Goal: Check status: Check status

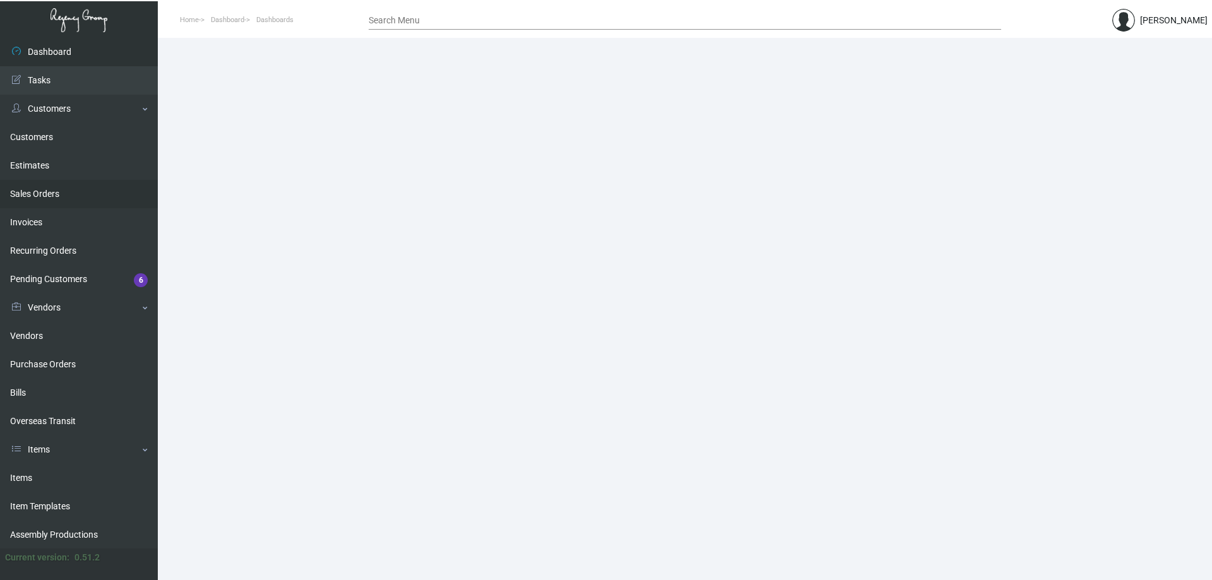
click at [36, 193] on link "Sales Orders" at bounding box center [79, 194] width 158 height 28
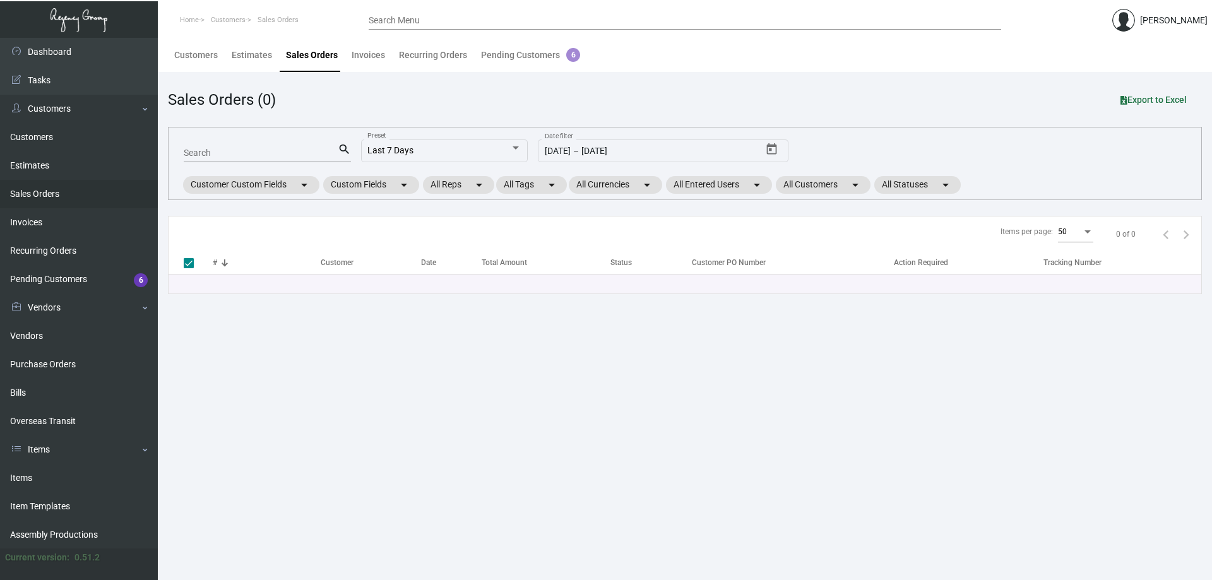
drag, startPoint x: 263, startPoint y: 159, endPoint x: 253, endPoint y: 153, distance: 11.6
click at [254, 154] on div "Search" at bounding box center [261, 153] width 154 height 20
type input "M SOCIAL"
checkbox input "false"
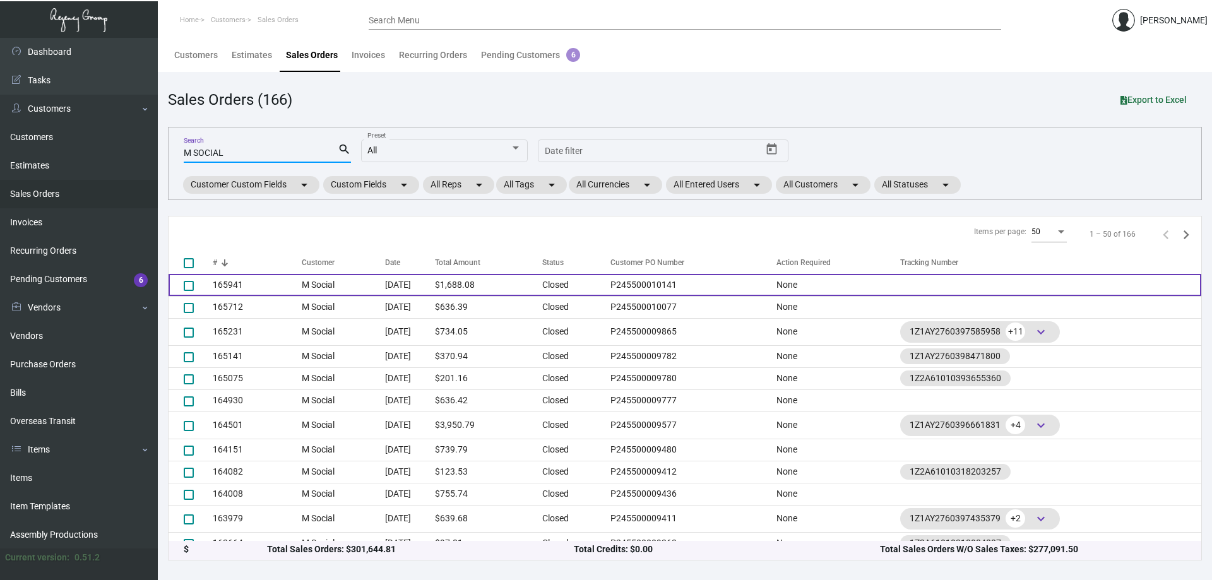
type input "M SOCIAL"
click at [337, 280] on td "M Social" at bounding box center [343, 285] width 83 height 22
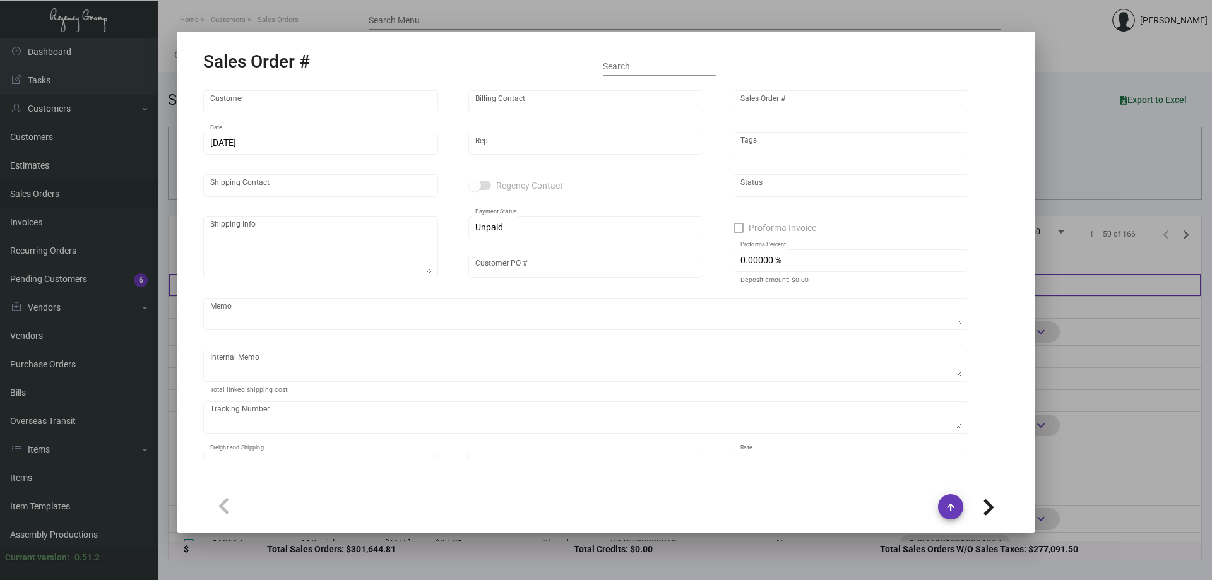
type input "M Social"
type input "[PERSON_NAME]"
type input "165941"
type input "[DATE]"
type input "[PERSON_NAME]"
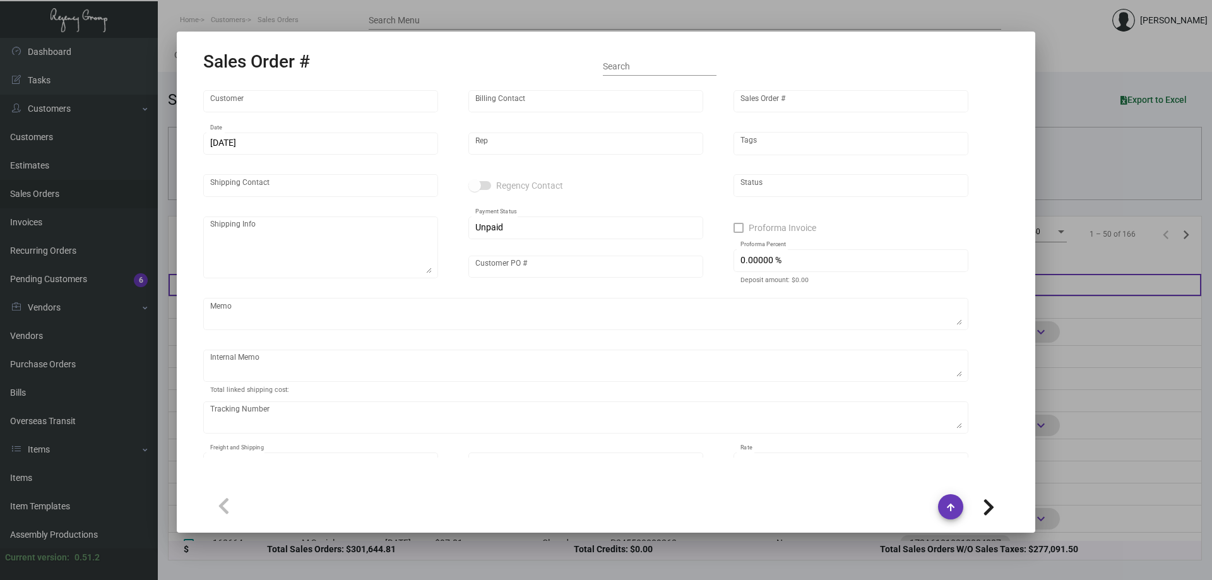
type input "[PERSON_NAME]"
type textarea "M Social - [PERSON_NAME] [STREET_ADDRESS][US_STATE]"
type input "P245500010141"
type textarea "NY Delivery [DATE]"
type input "United States Dollar $"
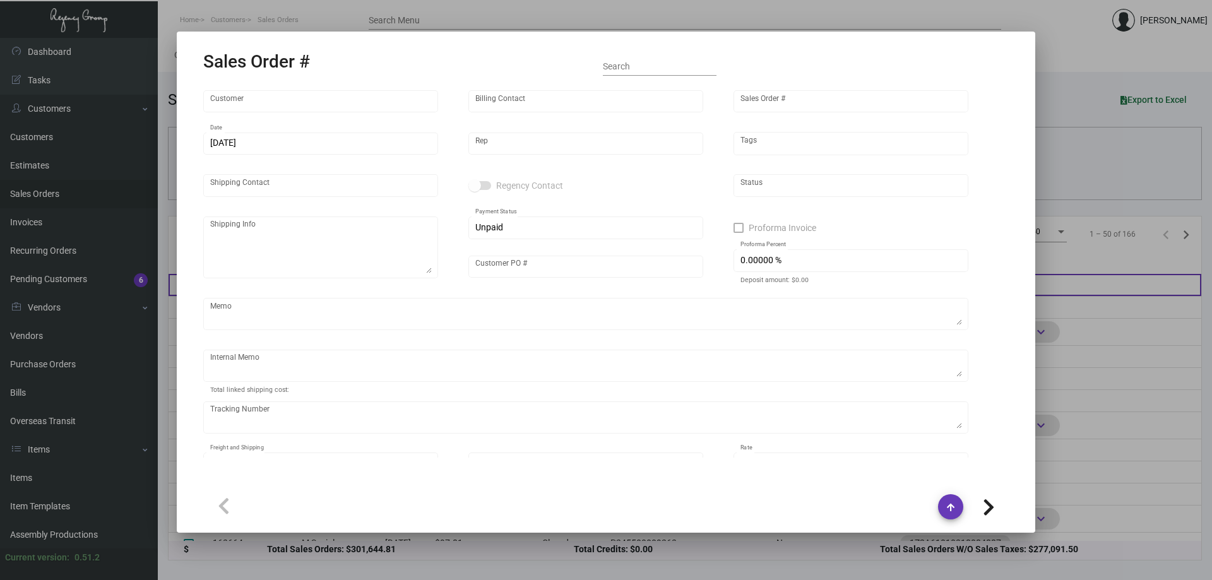
type input "8.50000 %"
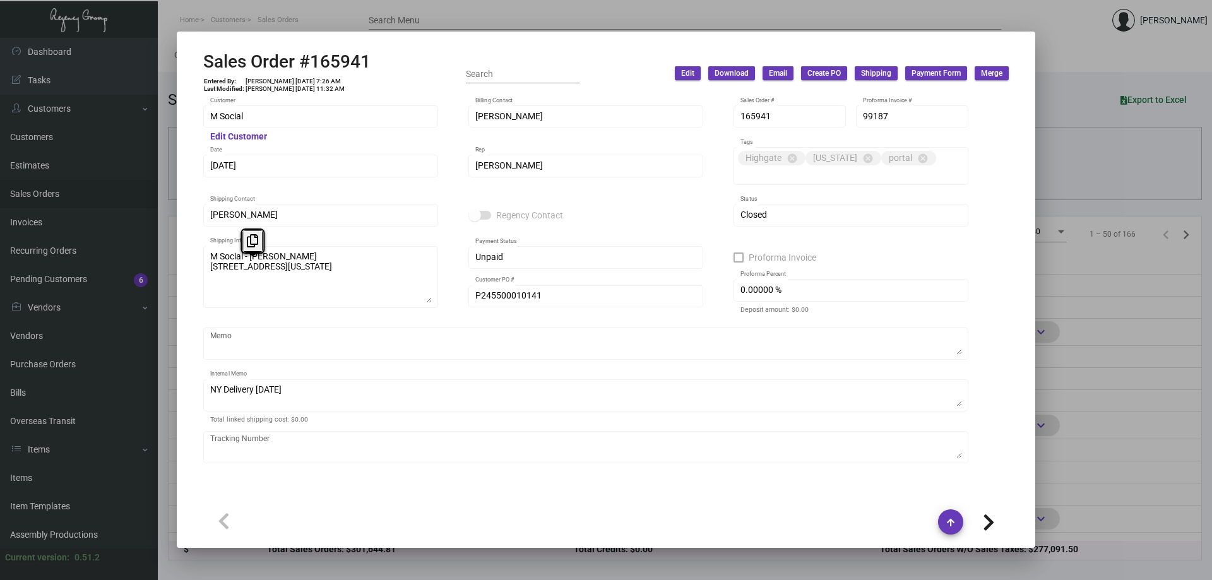
click at [196, 268] on div "M Social Customer Edit Customer [PERSON_NAME] Billing Contact 165941 Sales Orde…" at bounding box center [606, 284] width 836 height 377
click at [256, 234] on icon at bounding box center [252, 240] width 11 height 13
